Goal: Task Accomplishment & Management: Use online tool/utility

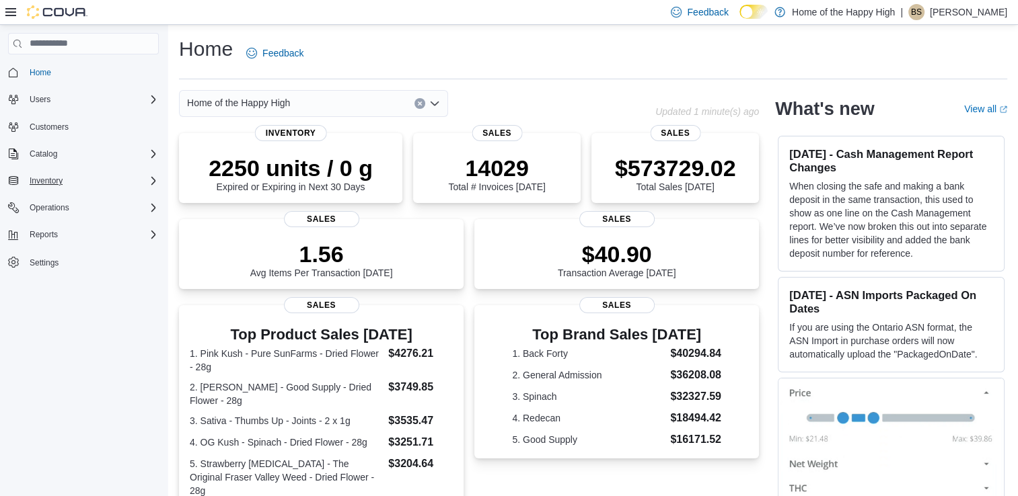
click at [98, 187] on div "Inventory" at bounding box center [91, 181] width 135 height 16
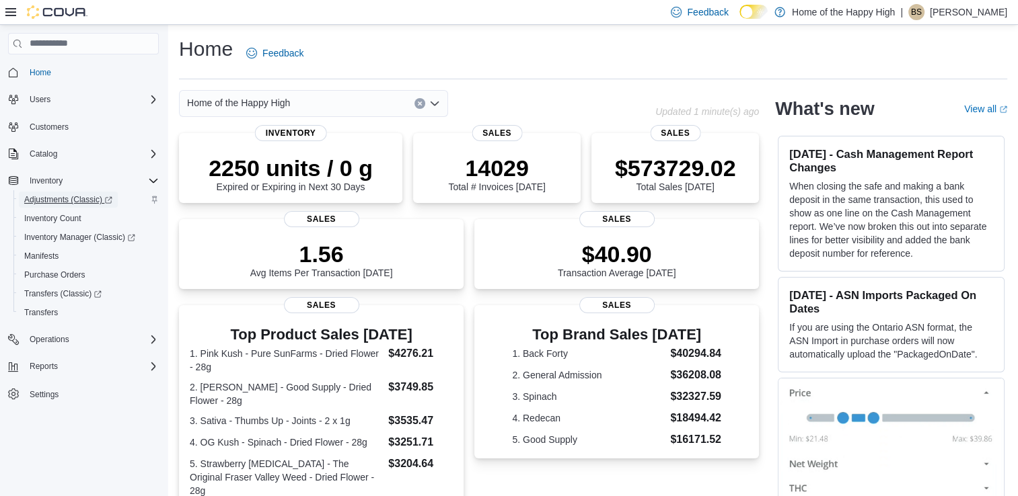
click at [78, 200] on span "Adjustments (Classic)" at bounding box center [68, 199] width 88 height 11
